Goal: Task Accomplishment & Management: Use online tool/utility

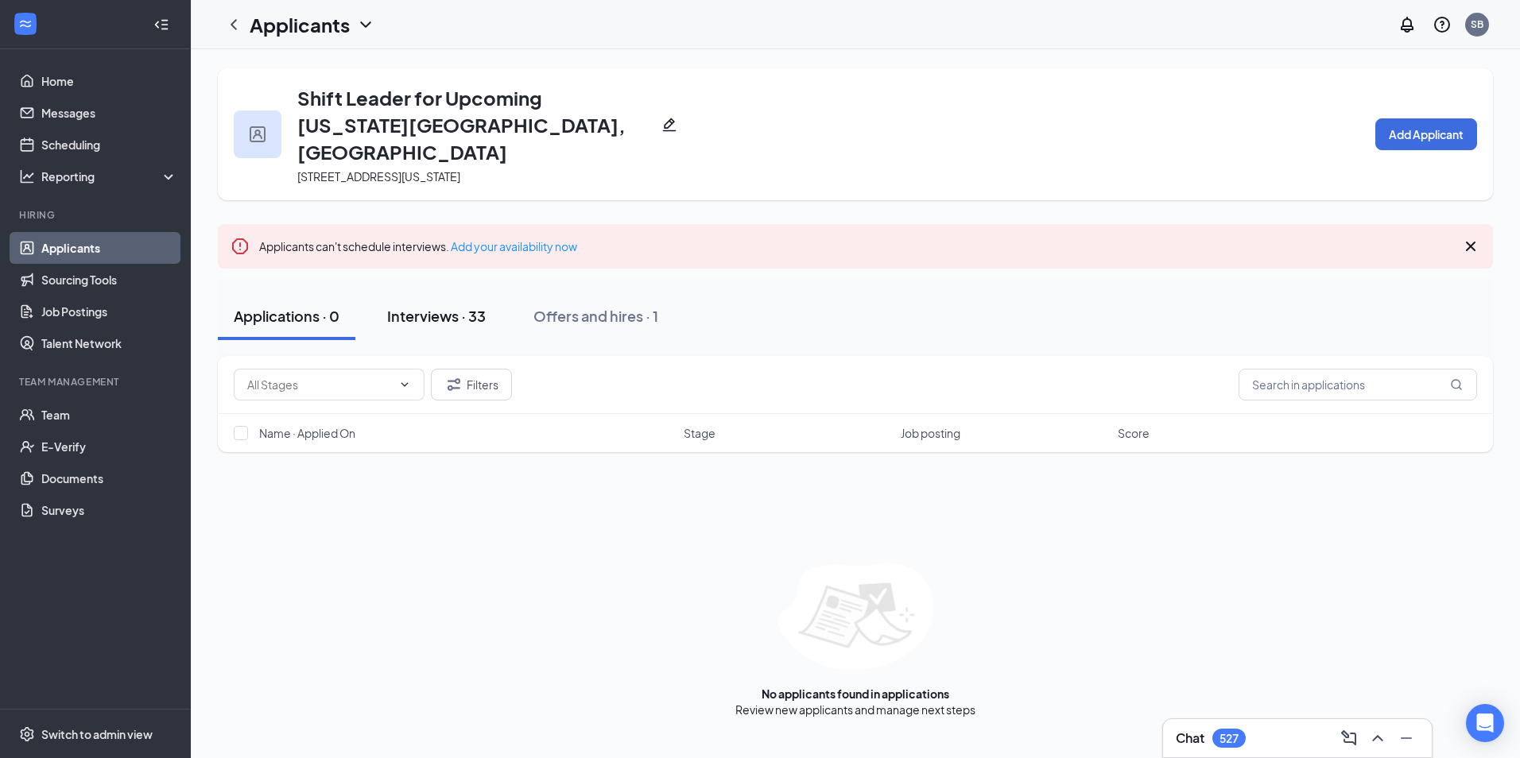
click at [444, 306] on div "Interviews · 33" at bounding box center [436, 316] width 99 height 20
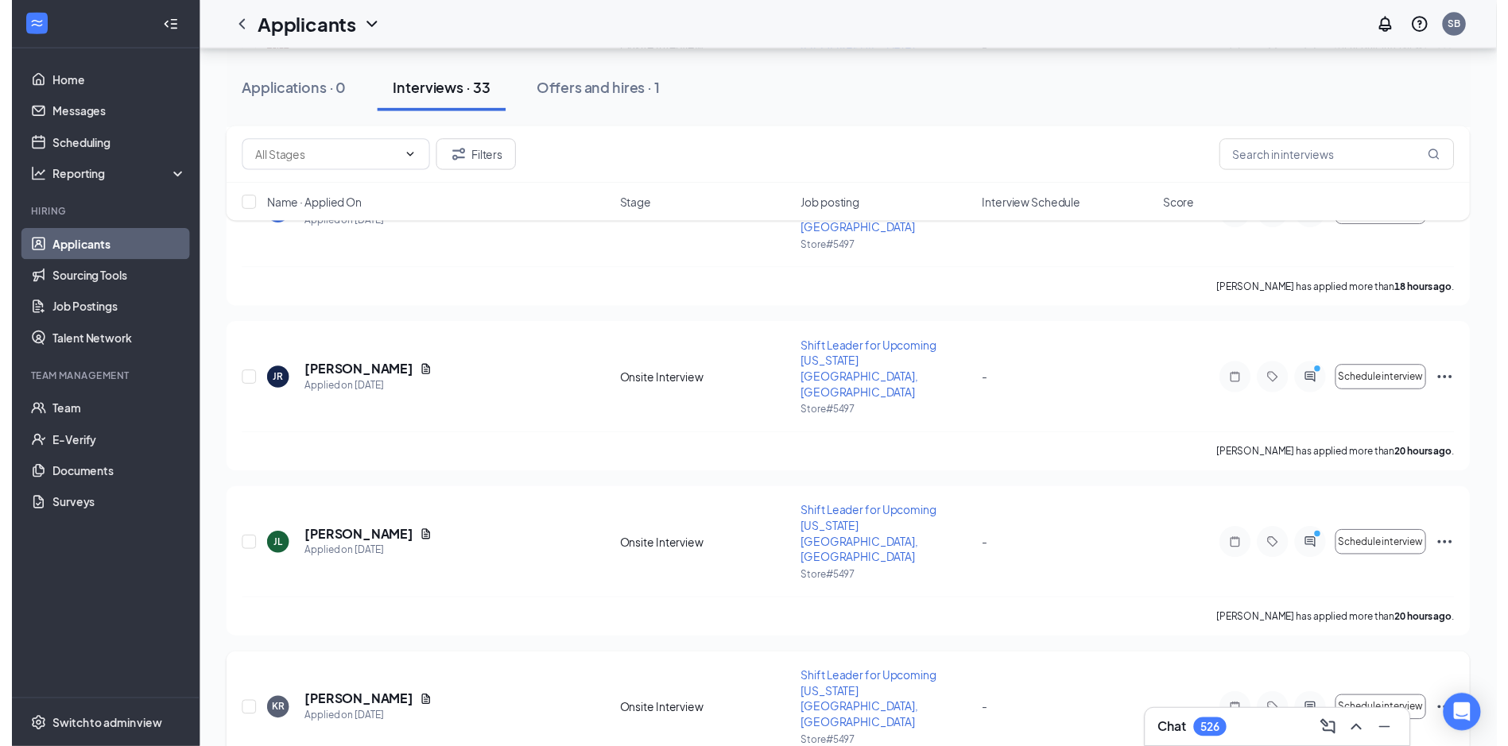
scroll to position [397, 0]
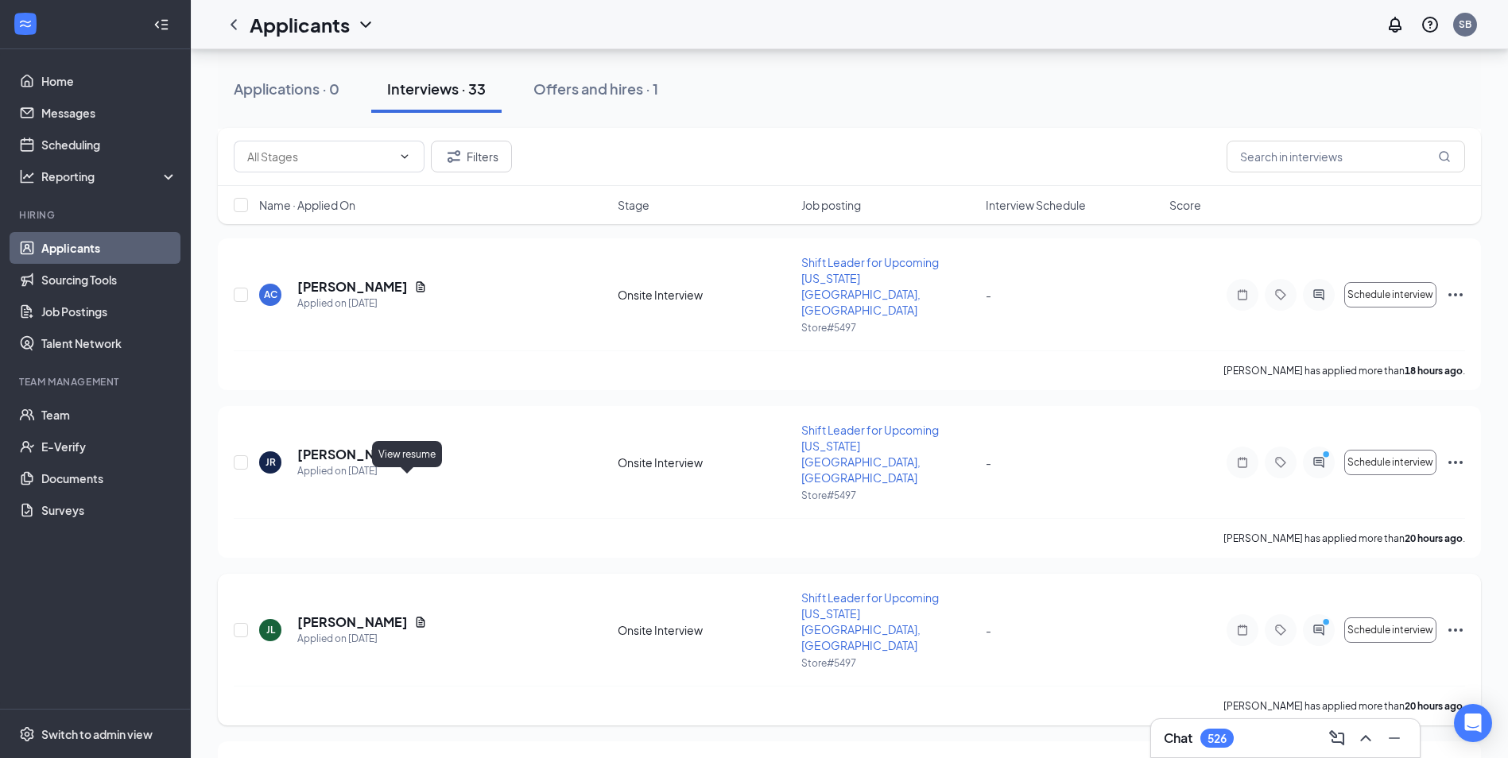
click at [414, 616] on icon "Document" at bounding box center [420, 622] width 13 height 13
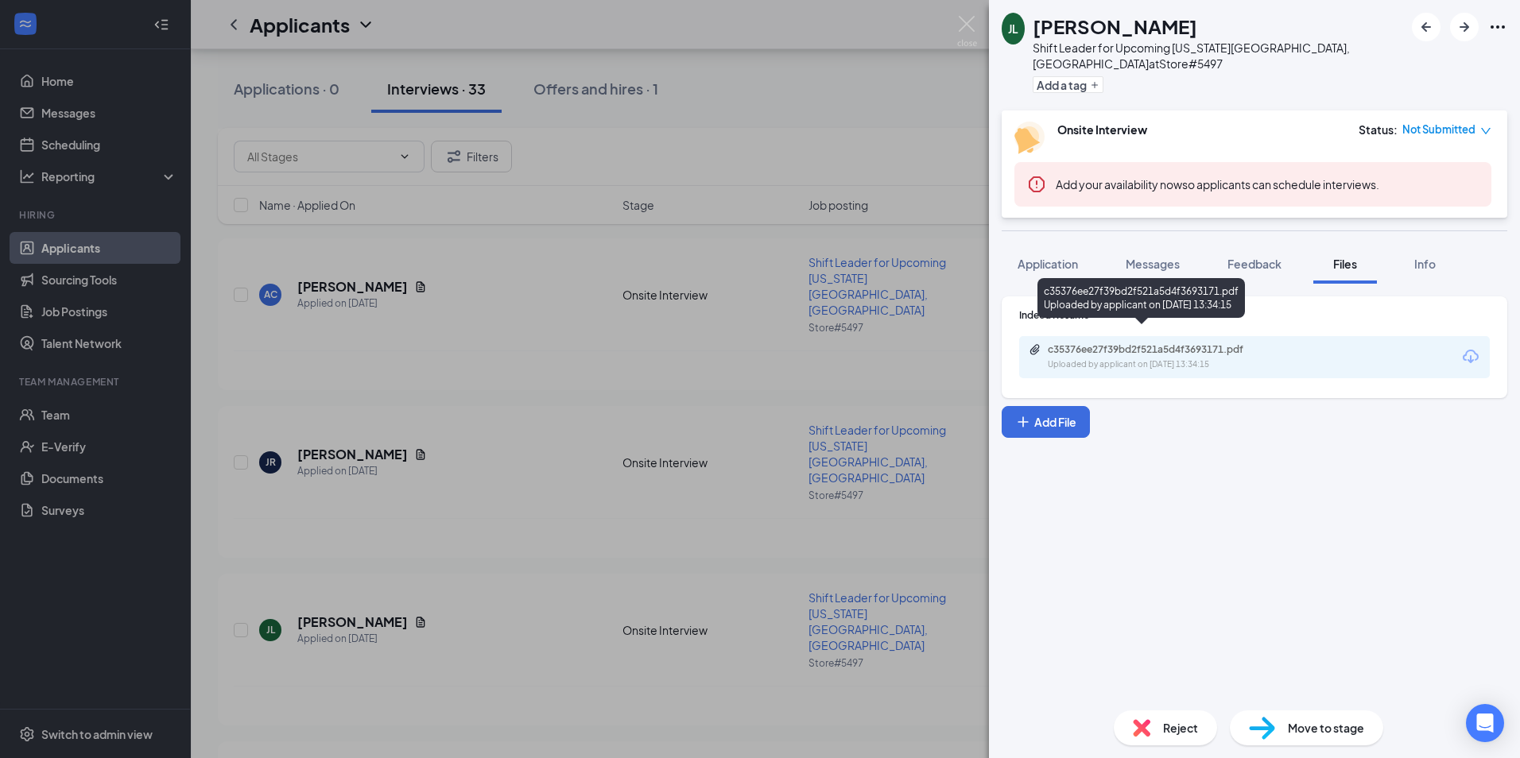
click at [1228, 336] on div "c35376ee27f39bd2f521a5d4f3693171.pdf Uploaded by applicant on [DATE] 13:34:15" at bounding box center [1254, 357] width 470 height 42
click at [1232, 343] on div "c35376ee27f39bd2f521a5d4f3693171.pdf" at bounding box center [1158, 349] width 223 height 13
click at [972, 26] on img at bounding box center [967, 31] width 20 height 31
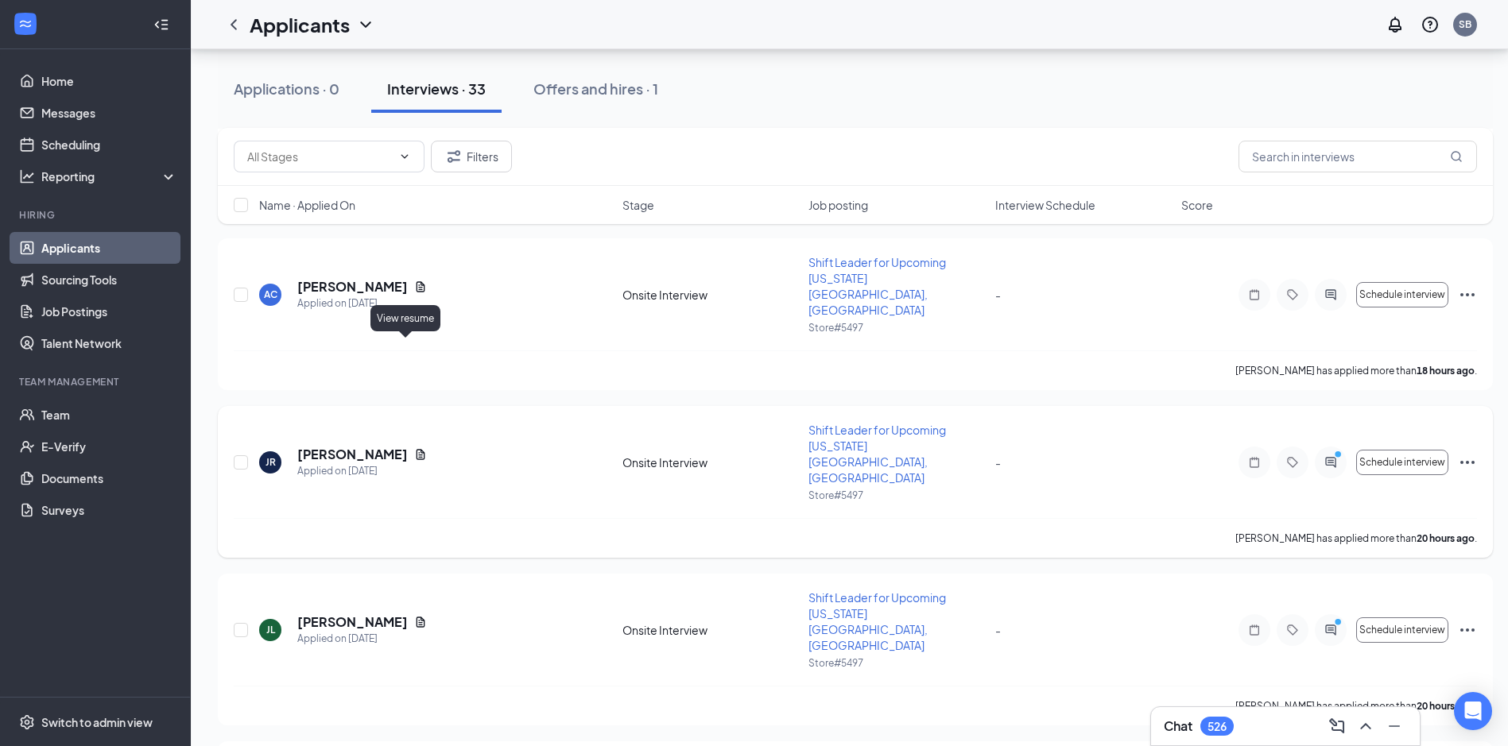
click at [414, 448] on icon "Document" at bounding box center [420, 454] width 13 height 13
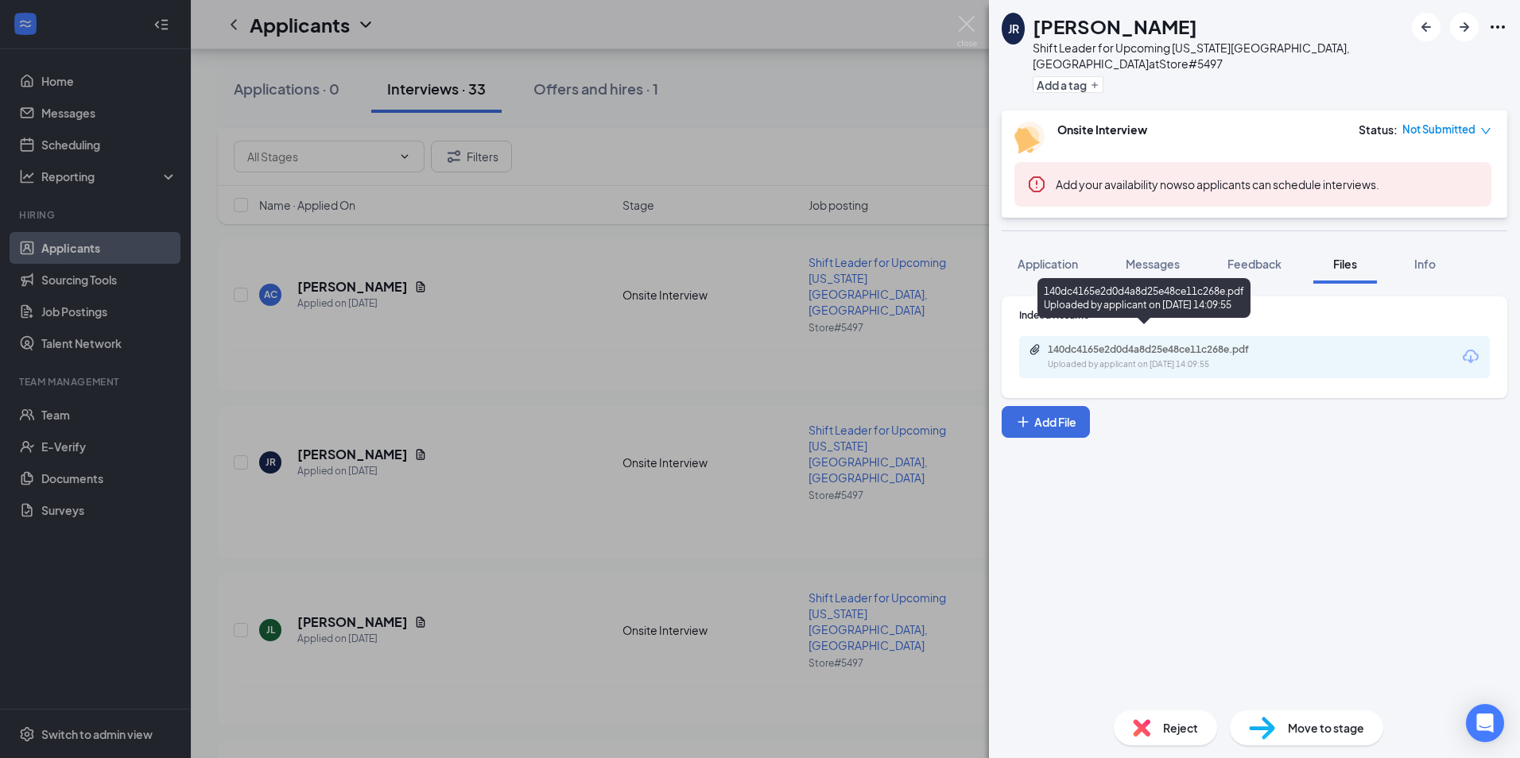
click at [1156, 343] on div "140dc4165e2d0d4a8d25e48ce11c268e.pdf" at bounding box center [1158, 349] width 223 height 13
click at [963, 33] on img at bounding box center [967, 31] width 20 height 31
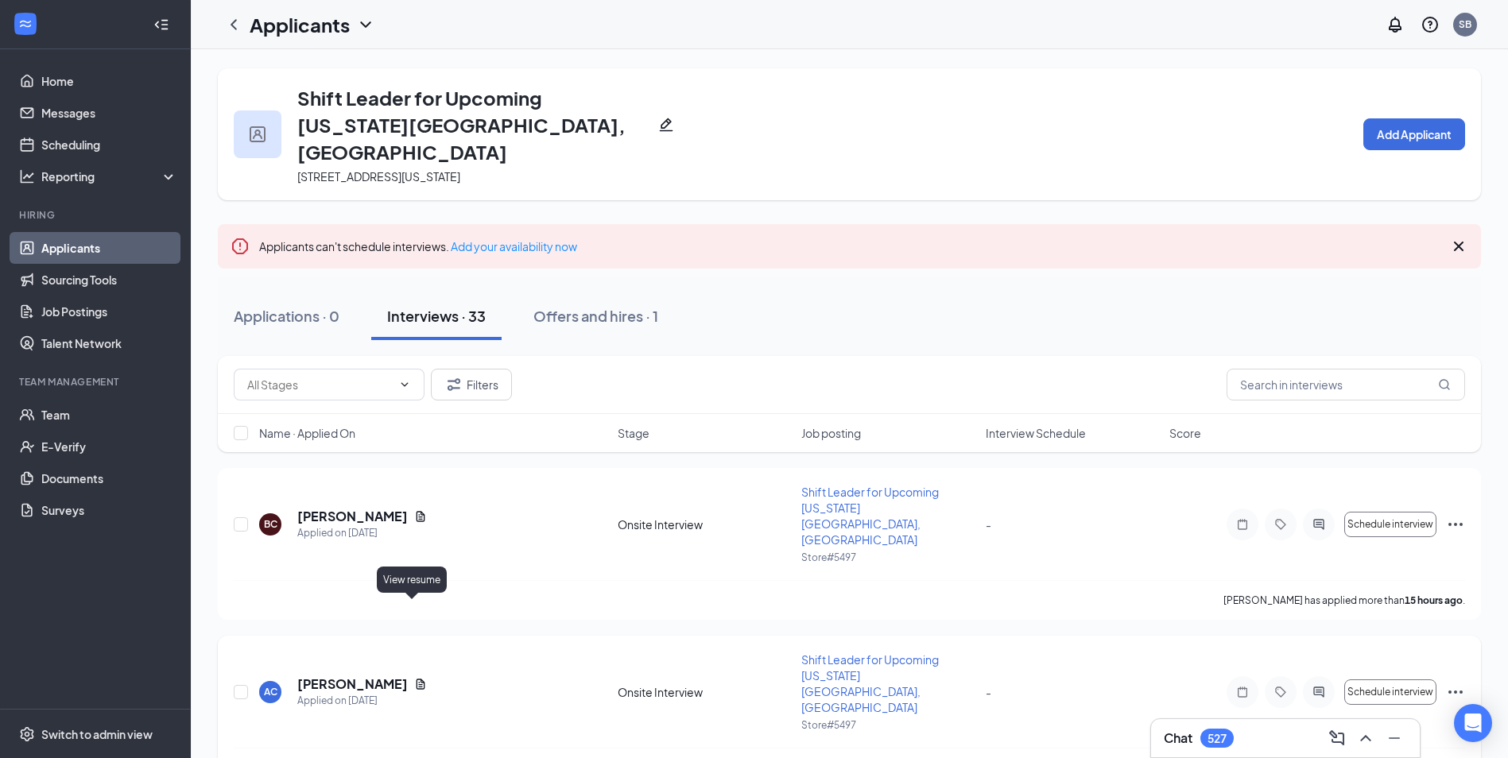
click at [416, 679] on icon "Document" at bounding box center [420, 684] width 9 height 10
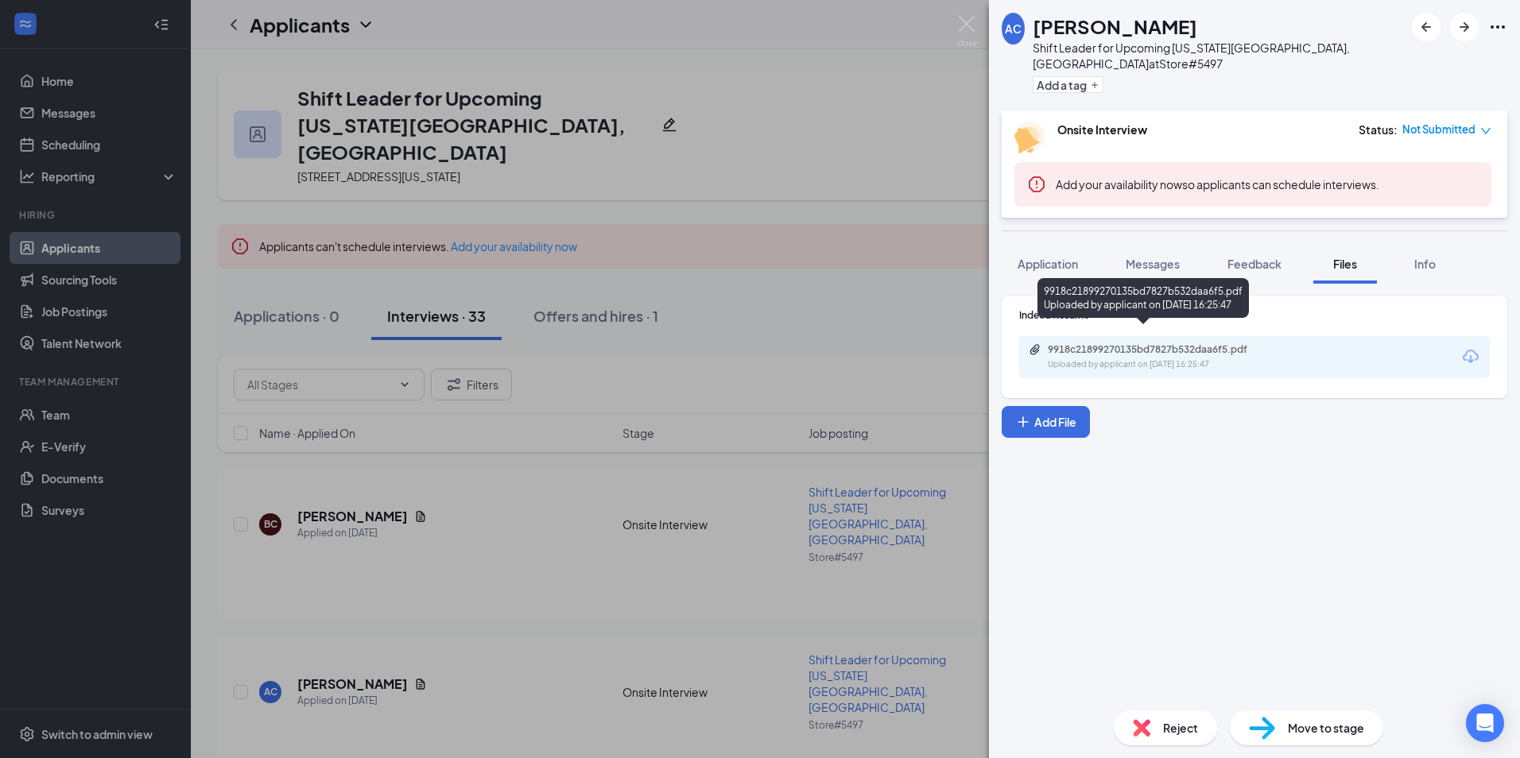
click at [1151, 343] on div "9918c21899270135bd7827b532daa6f5.pdf" at bounding box center [1158, 349] width 223 height 13
click at [964, 32] on img at bounding box center [967, 31] width 20 height 31
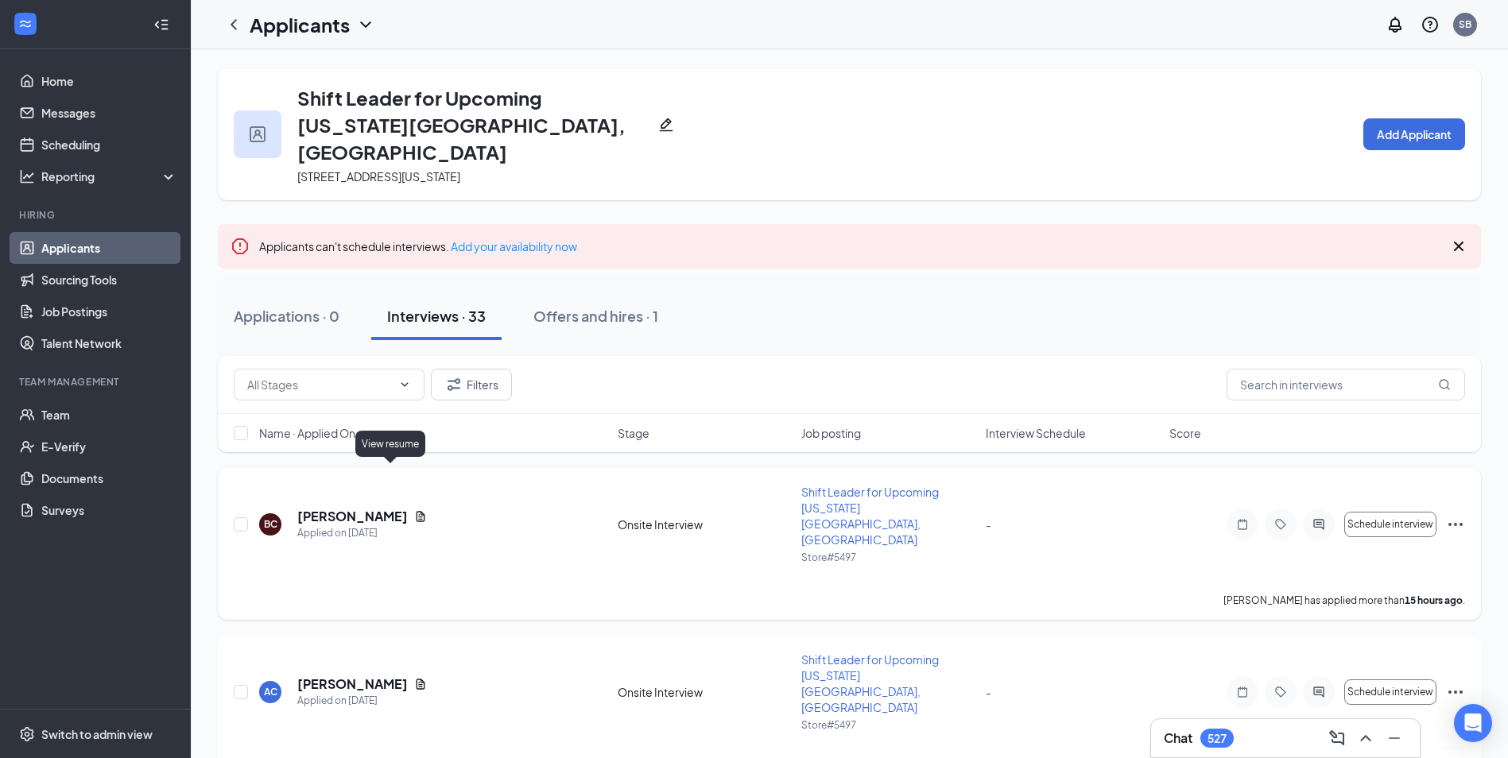
click at [414, 510] on icon "Document" at bounding box center [420, 516] width 13 height 13
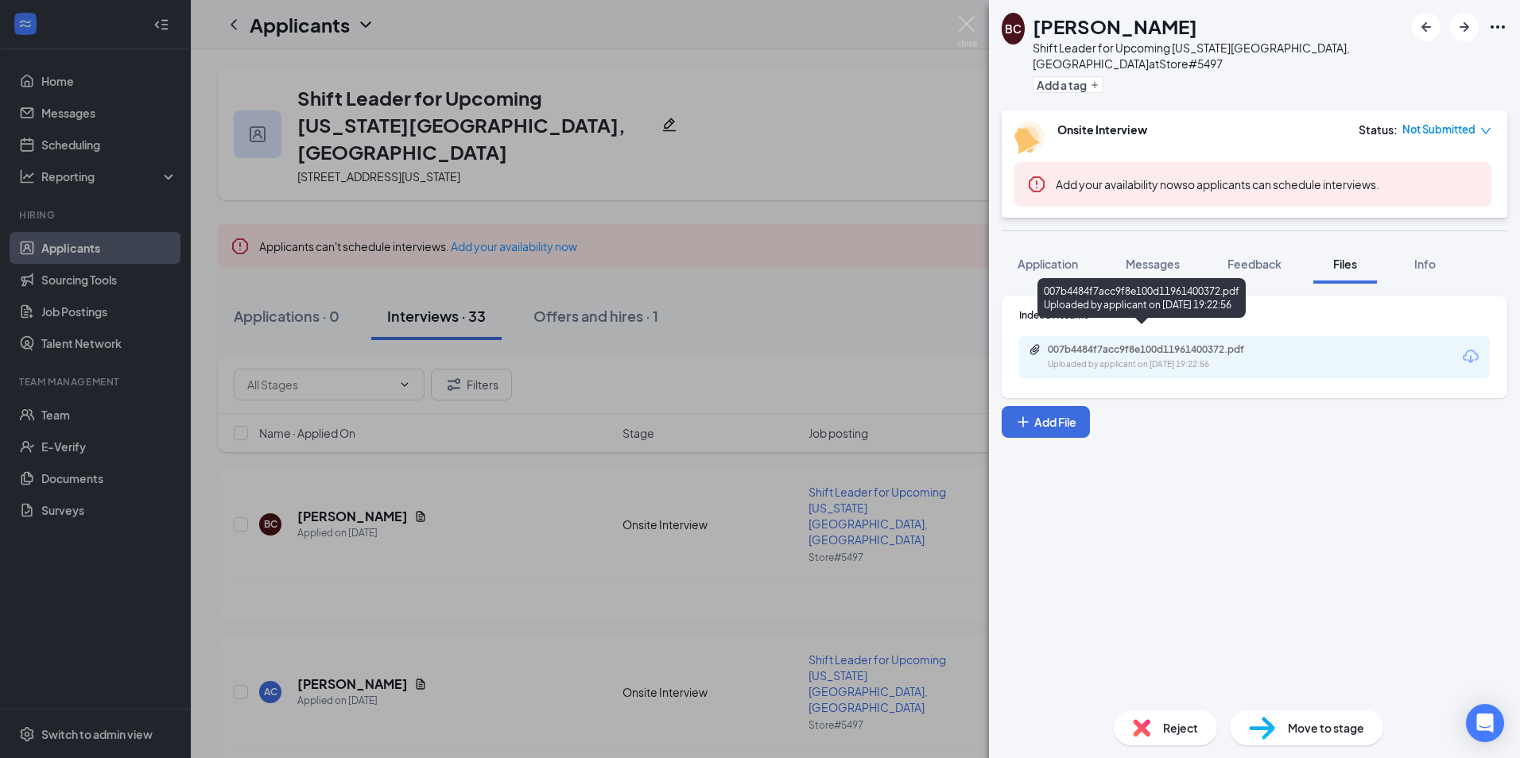
click at [1206, 343] on div "007b4484f7acc9f8e100d11961400372.pdf Uploaded by applicant on [DATE] 19:22:56" at bounding box center [1156, 357] width 257 height 28
click at [970, 23] on img at bounding box center [967, 31] width 20 height 31
